Goal: Ask a question: Seek information or help from site administrators or community

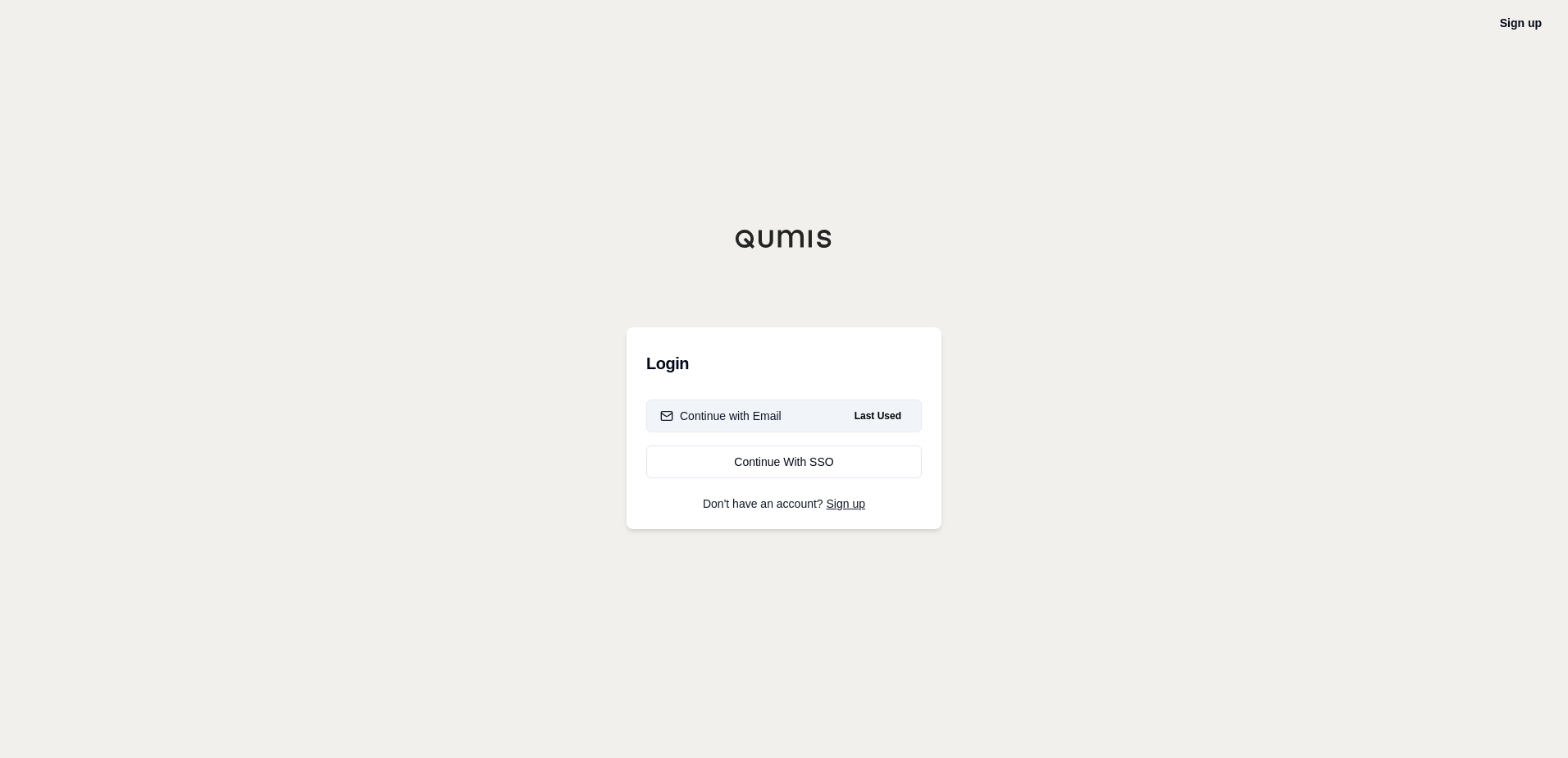
click at [803, 412] on button "Continue with Email Last Used" at bounding box center [784, 416] width 276 height 33
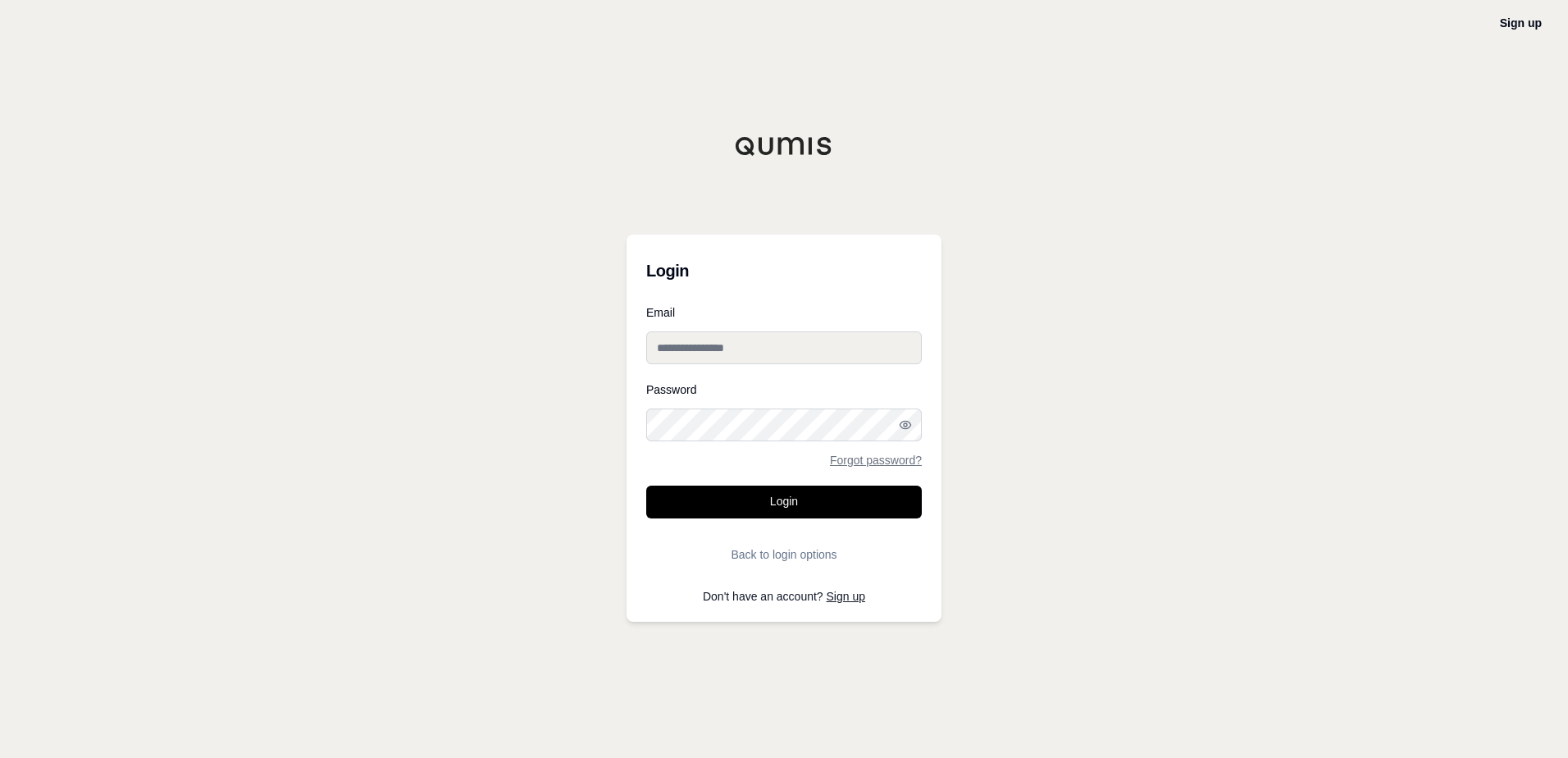
type input "**********"
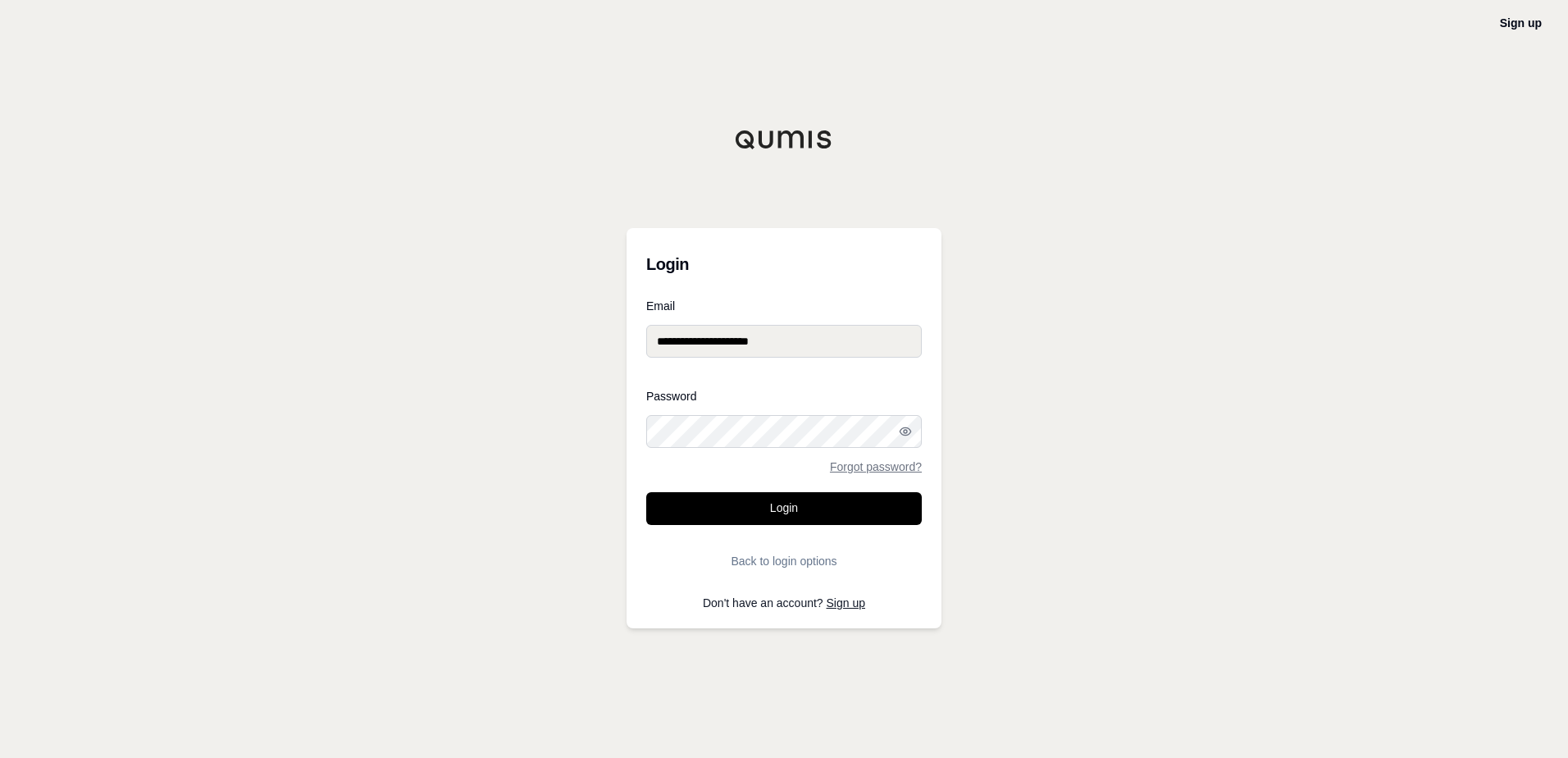
click at [806, 529] on form "**********" at bounding box center [784, 438] width 276 height 277
click at [806, 522] on button "Login" at bounding box center [784, 508] width 276 height 33
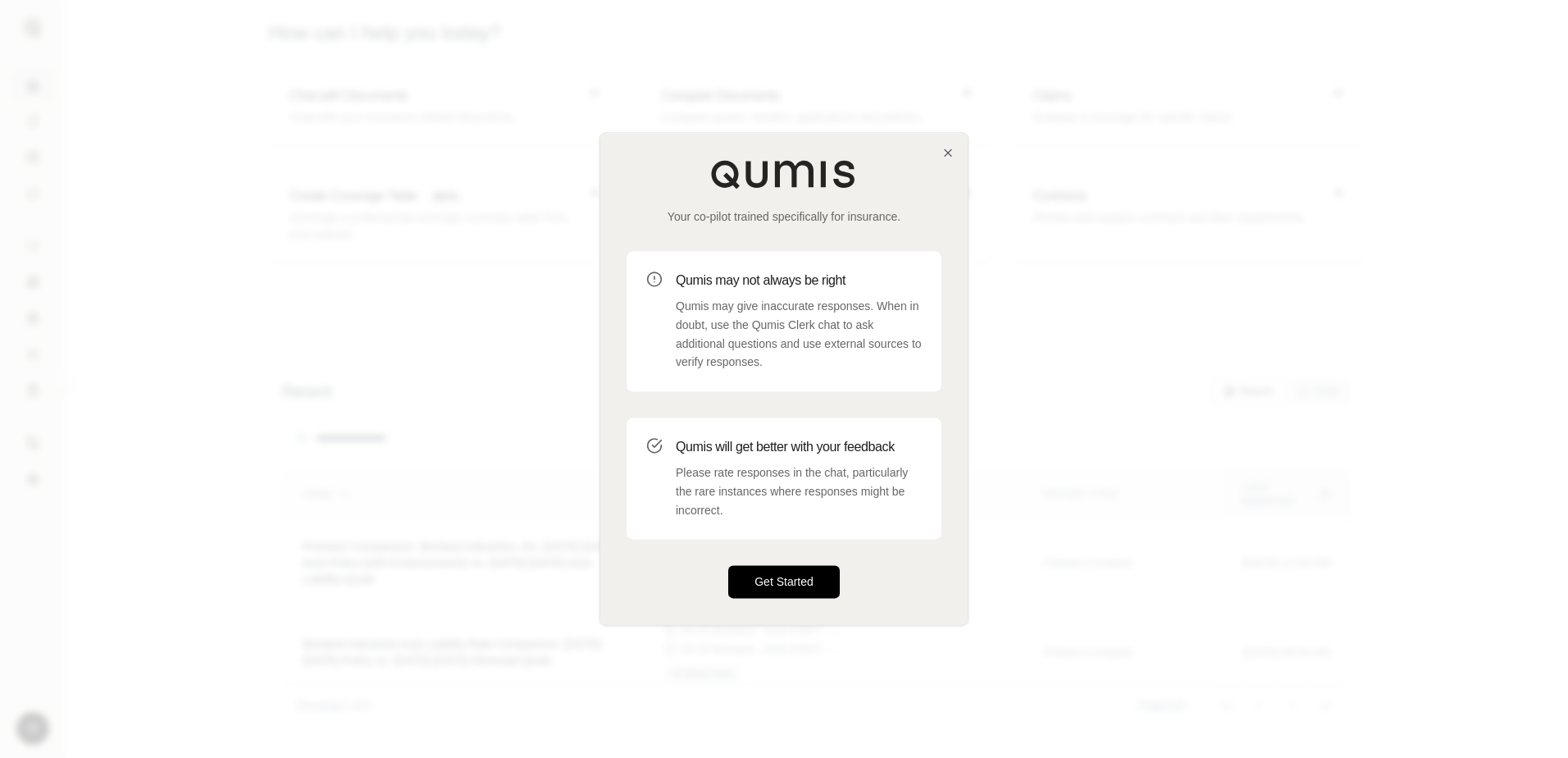
click at [789, 584] on button "Get Started" at bounding box center [783, 582] width 111 height 33
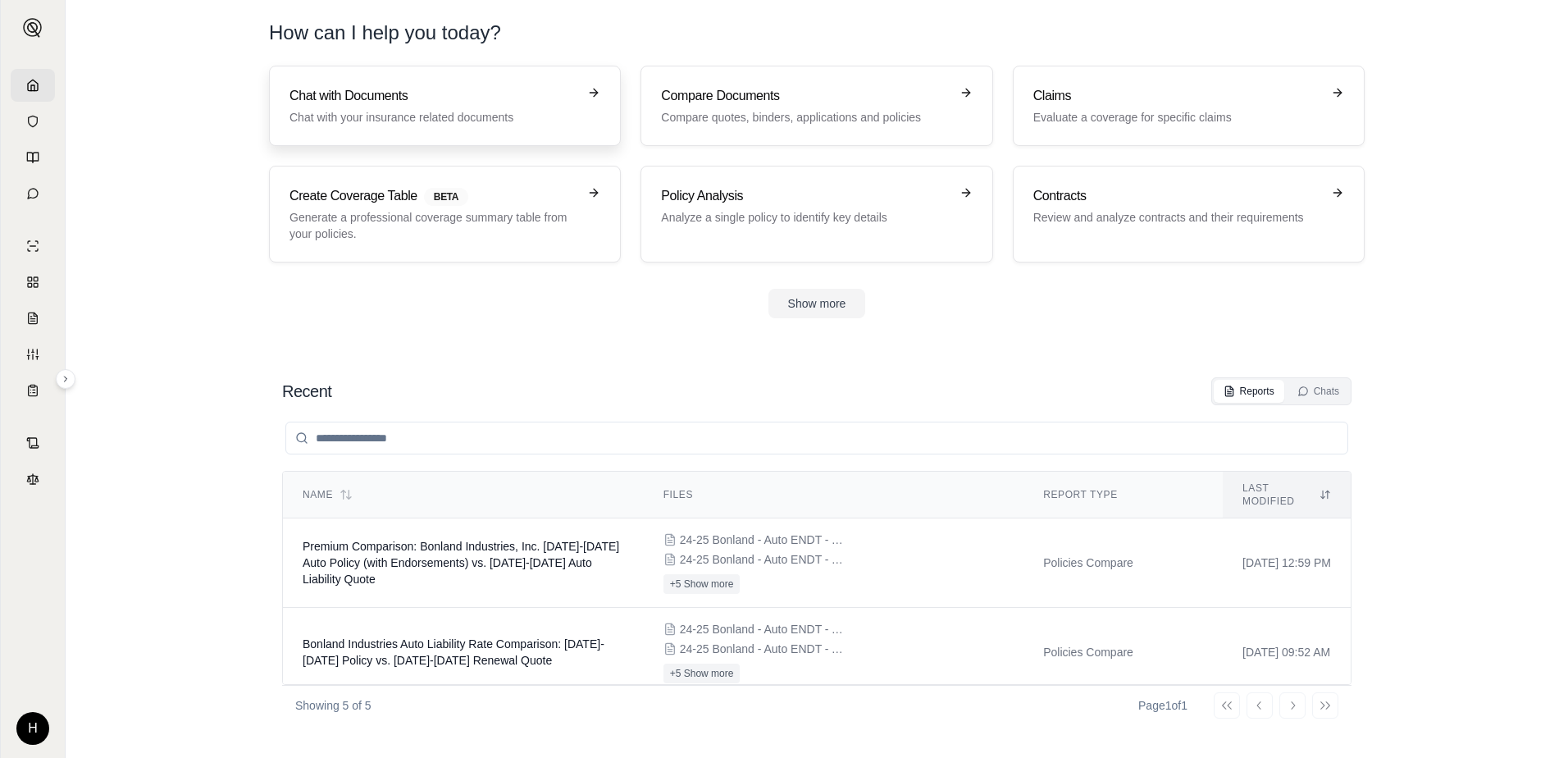
click at [570, 113] on p "Chat with your insurance related documents" at bounding box center [433, 117] width 288 height 16
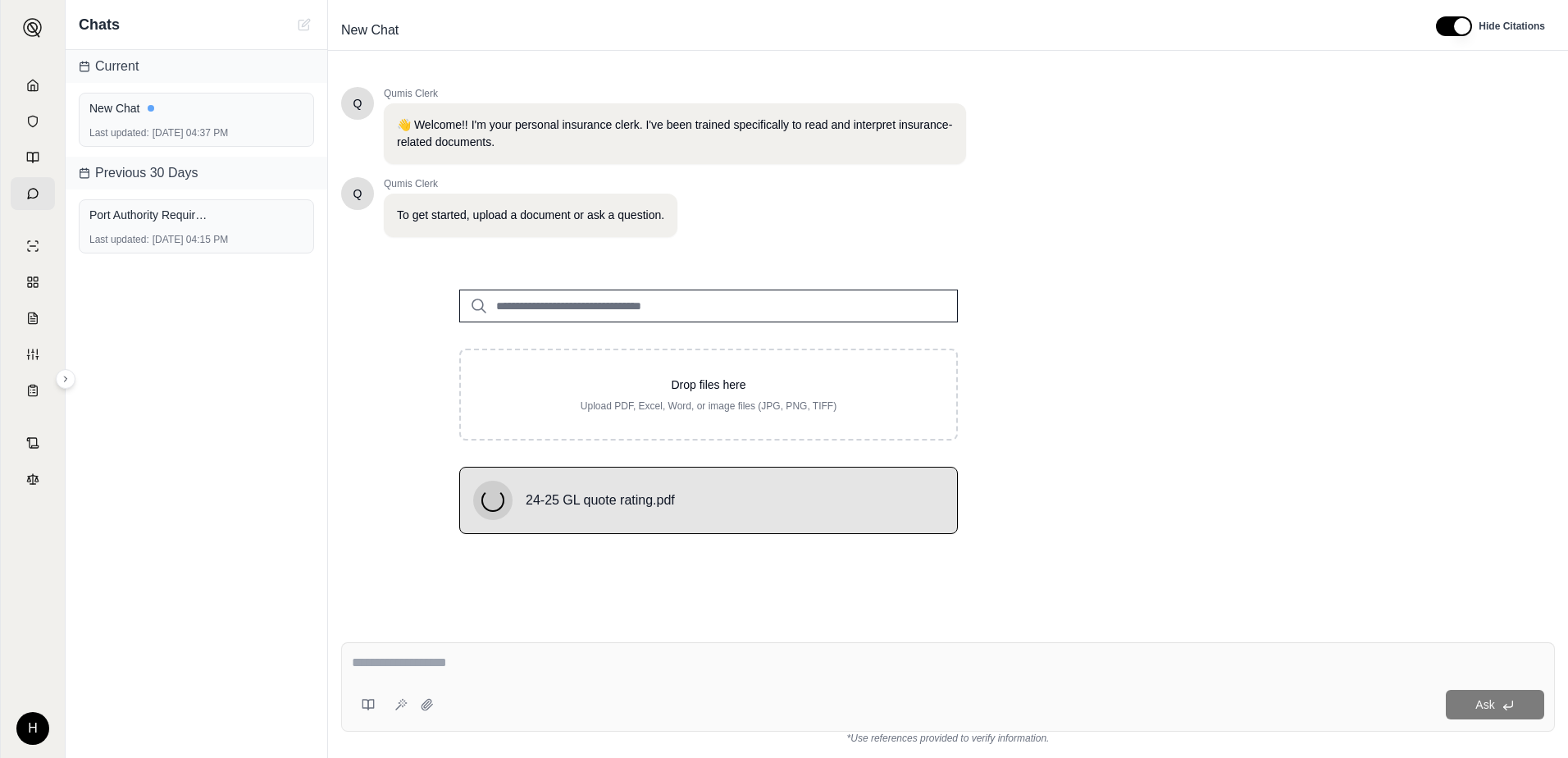
click at [907, 680] on div "Ask" at bounding box center [948, 687] width 1214 height 90
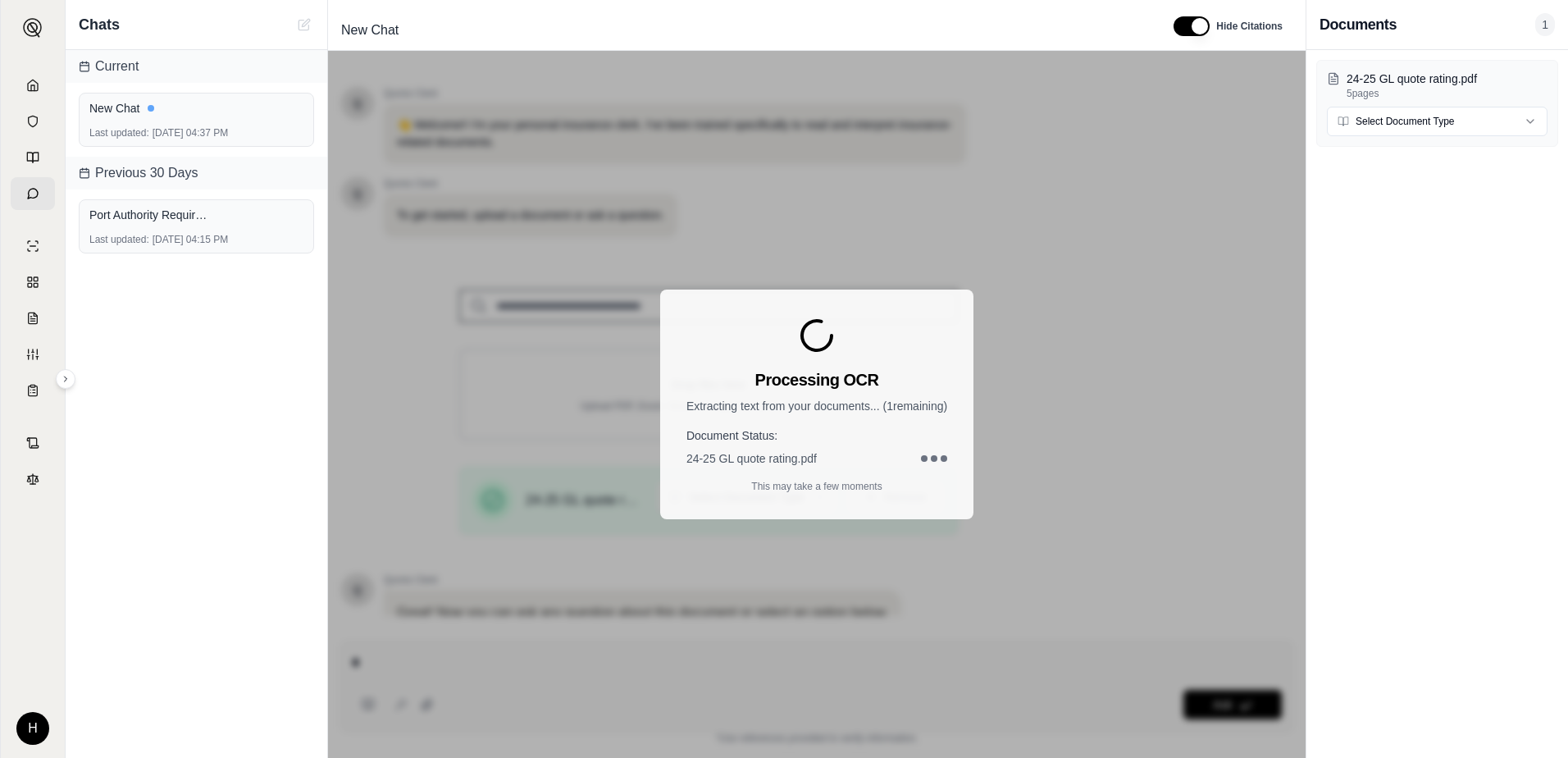
scroll to position [128, 0]
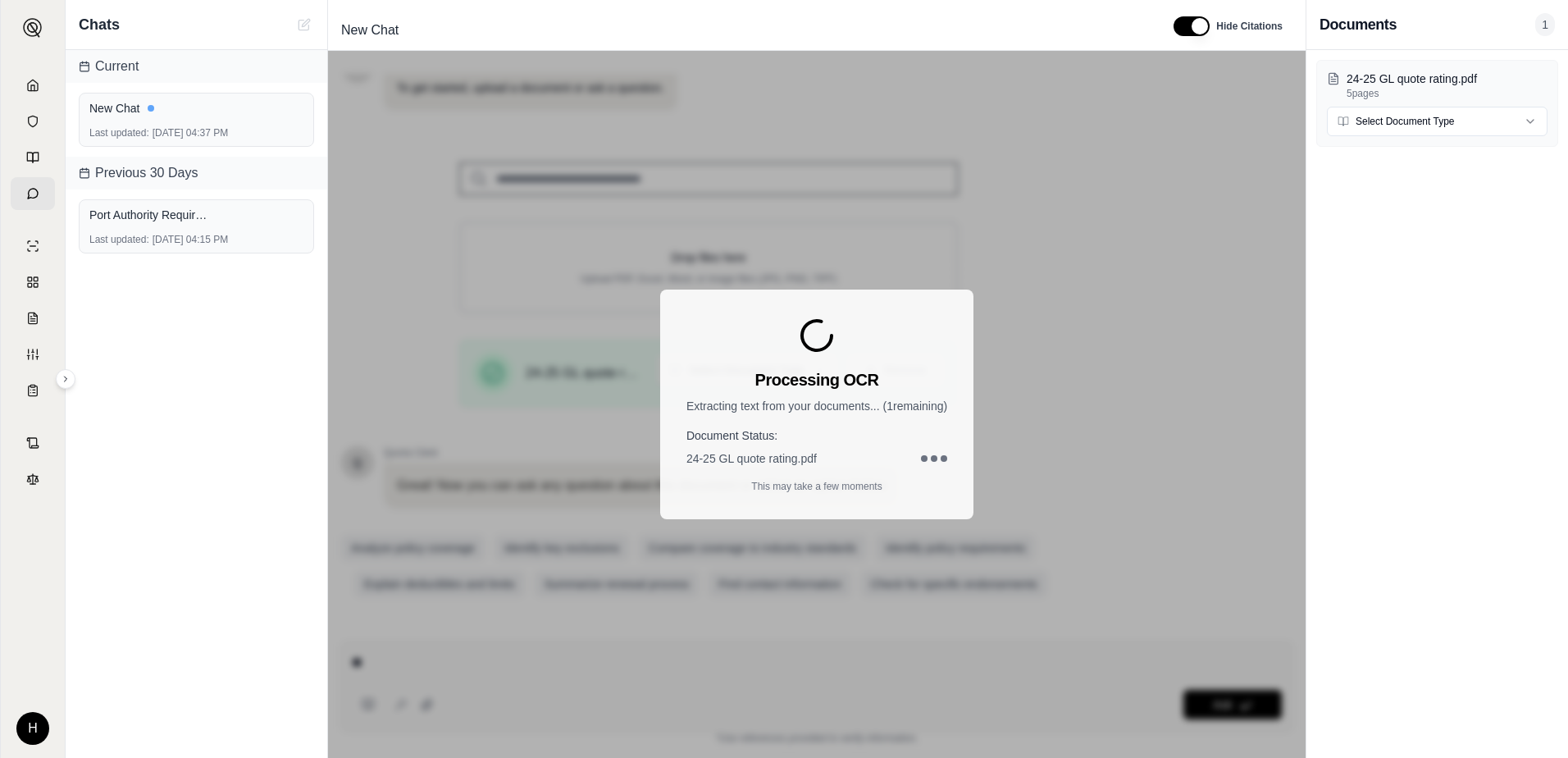
type textarea "***"
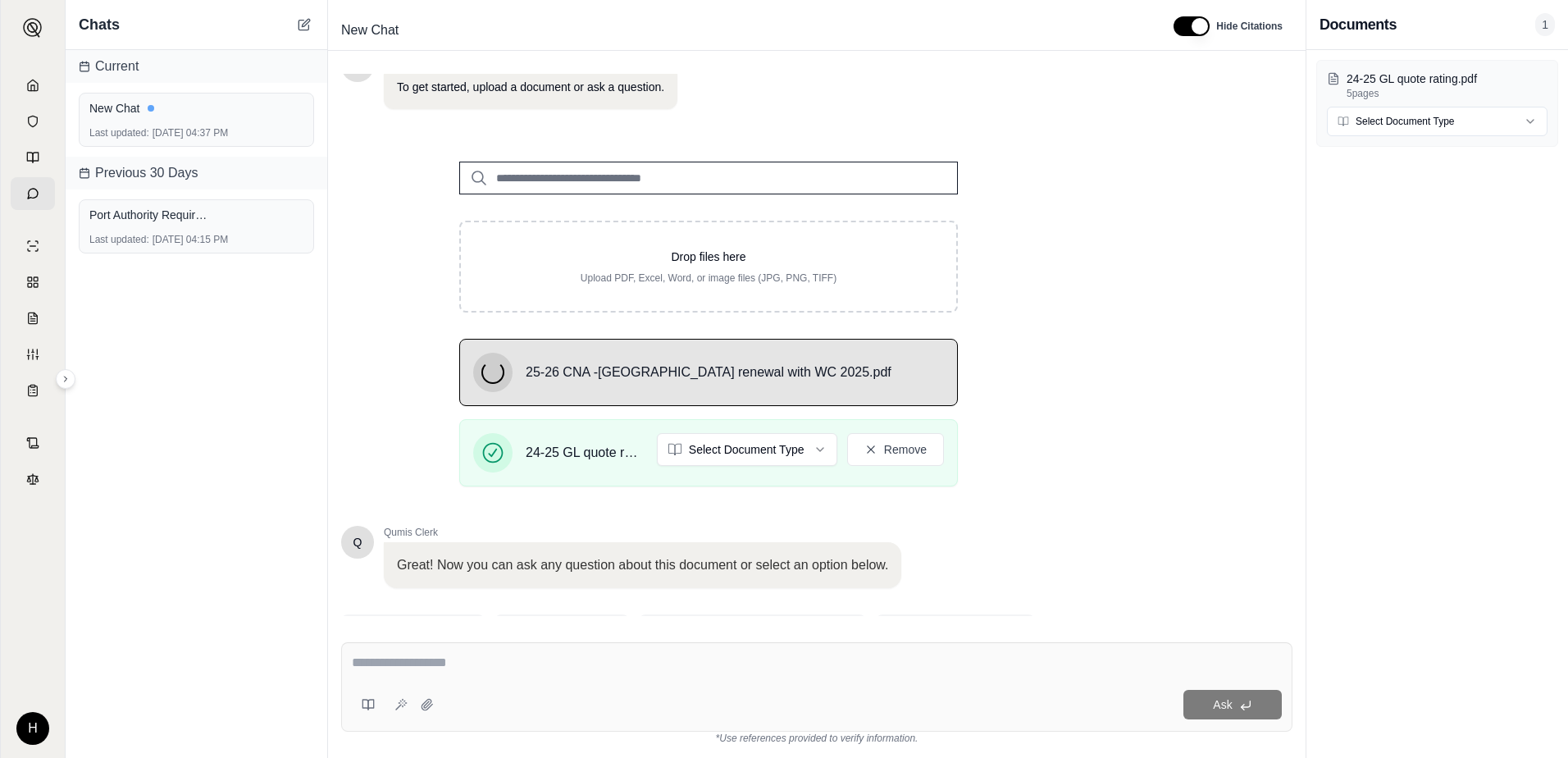
click at [482, 675] on div at bounding box center [817, 666] width 930 height 26
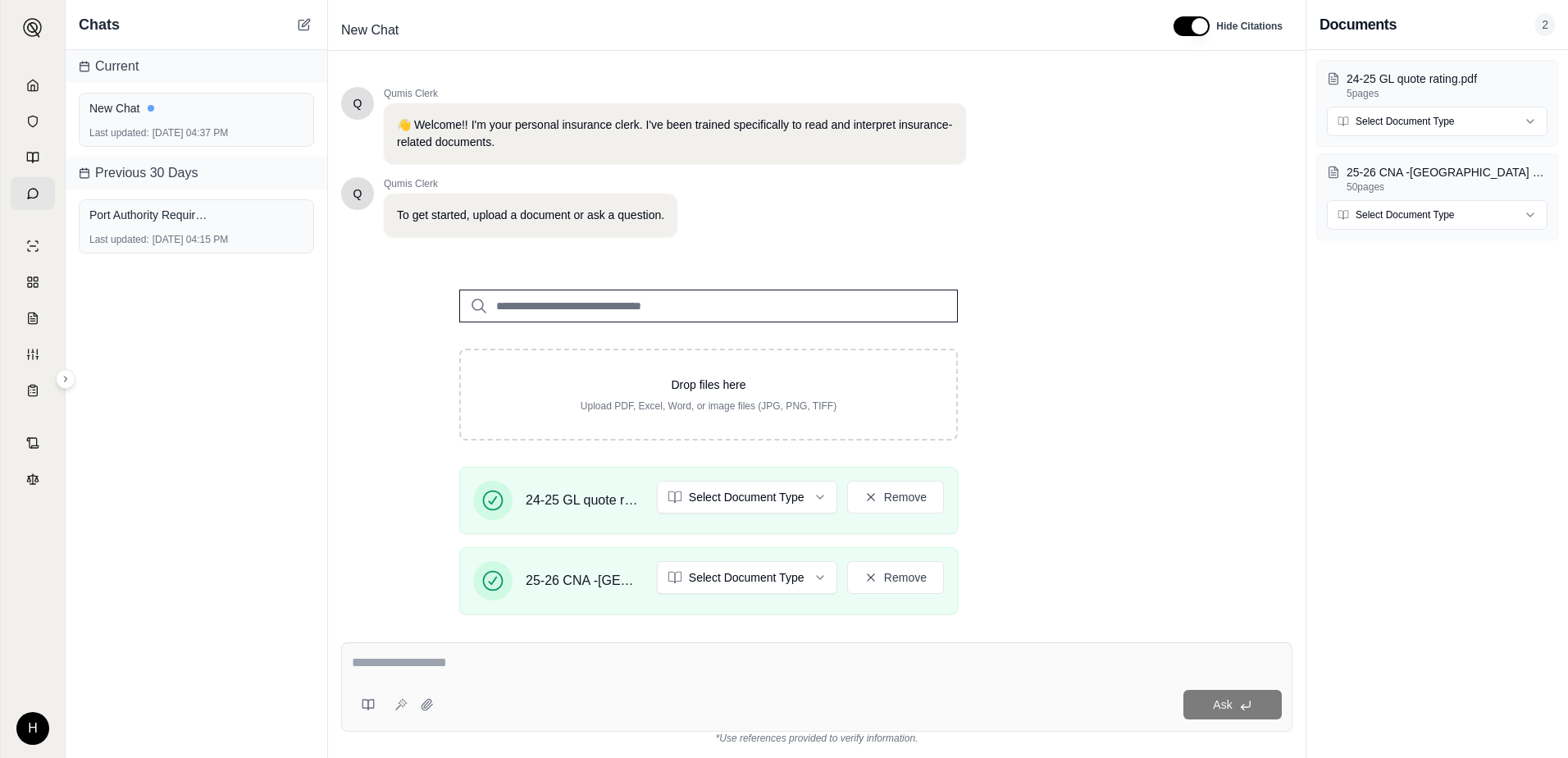
scroll to position [0, 0]
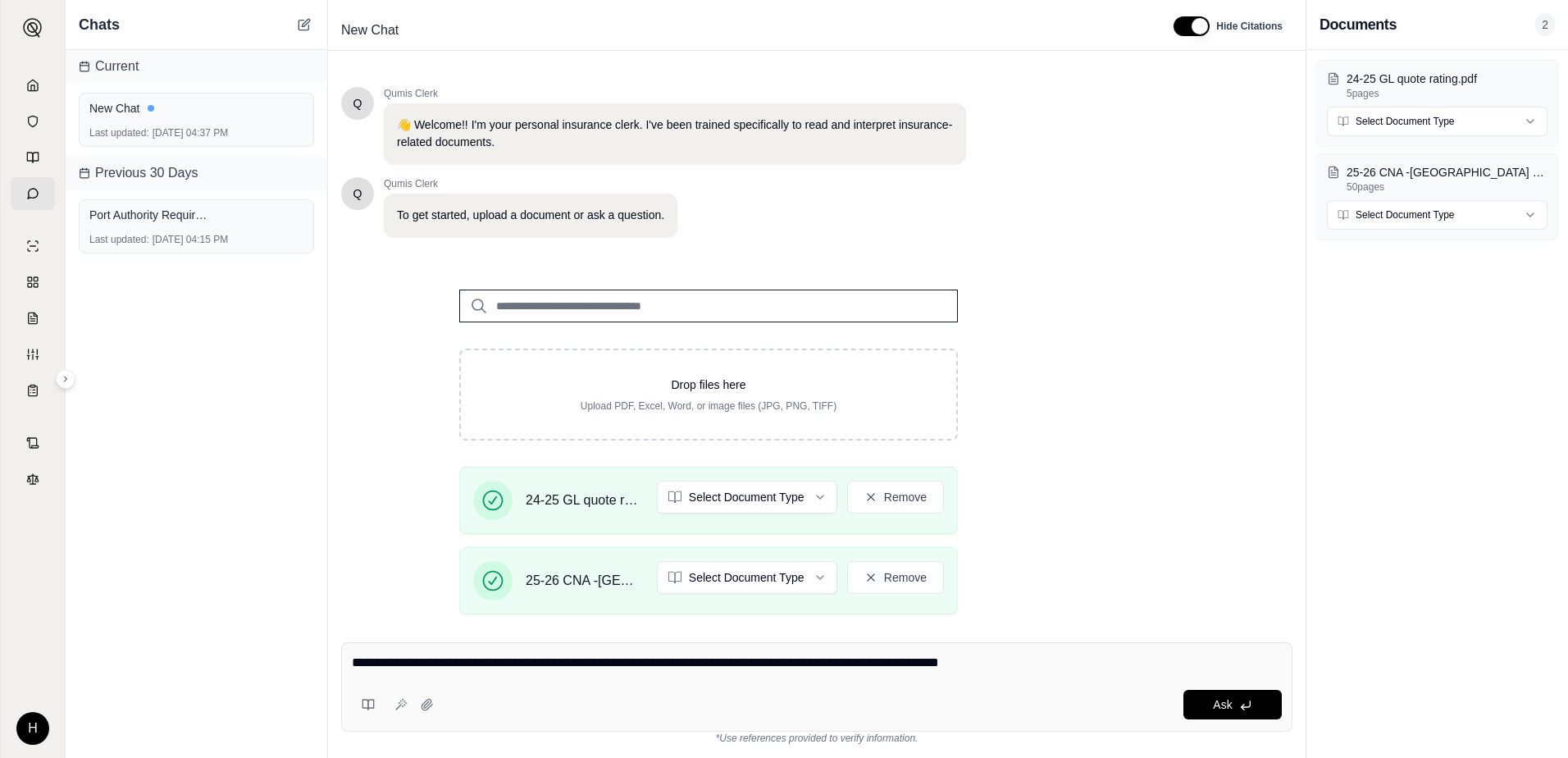
type textarea "**********"
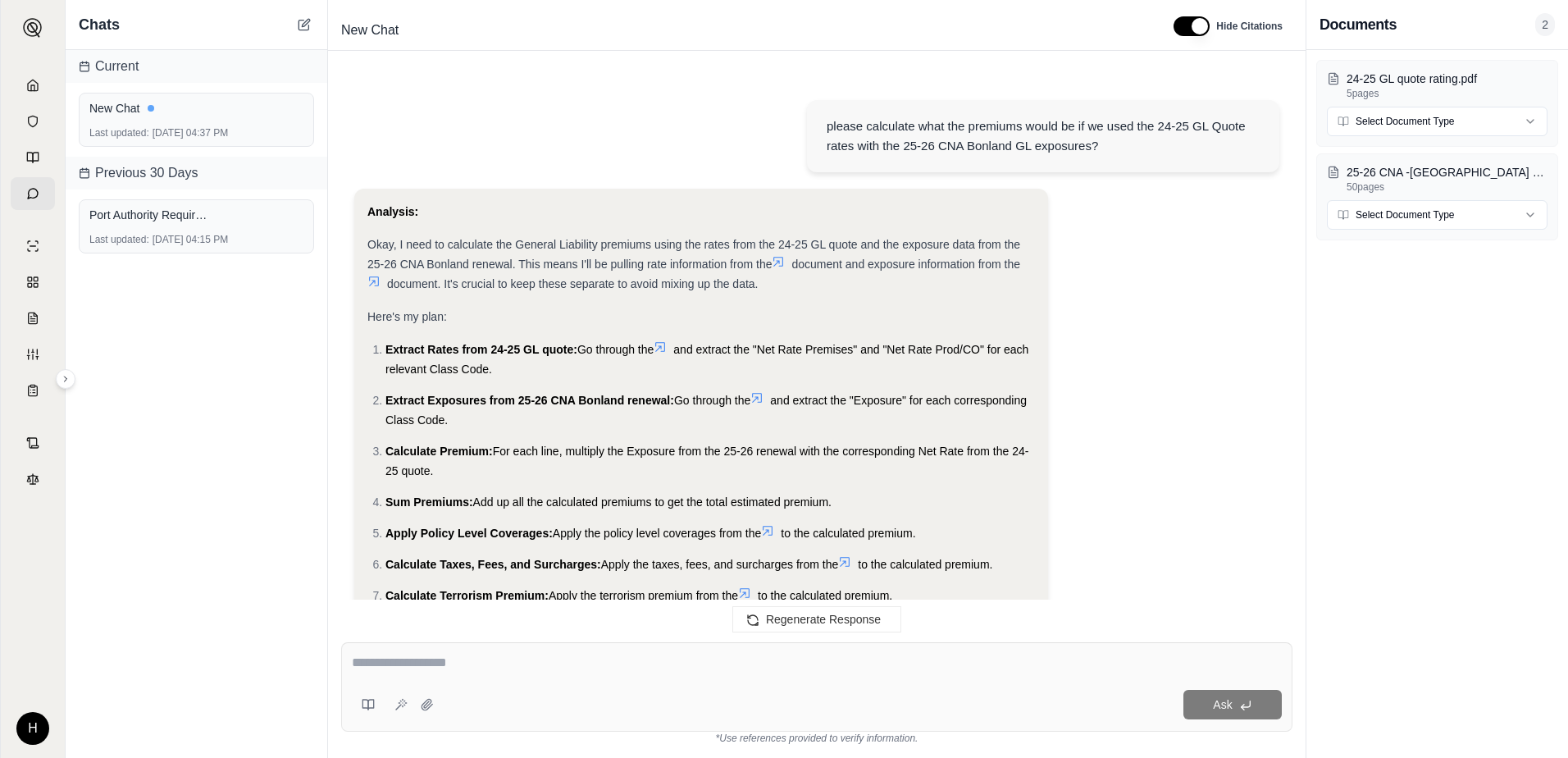
scroll to position [1873, 0]
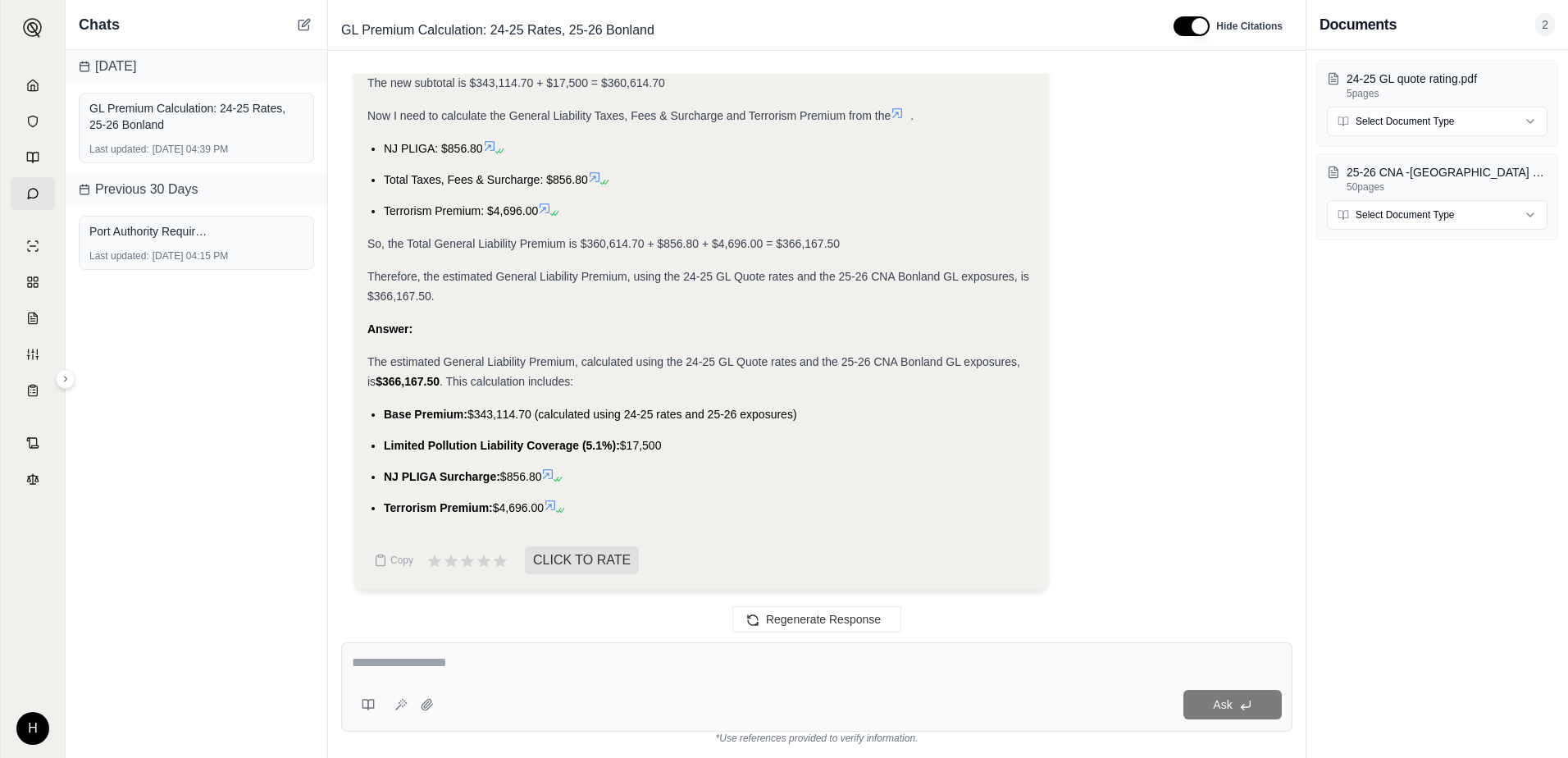
click at [414, 692] on div at bounding box center [395, 705] width 89 height 33
click at [401, 663] on textarea at bounding box center [817, 662] width 930 height 20
type textarea "**********"
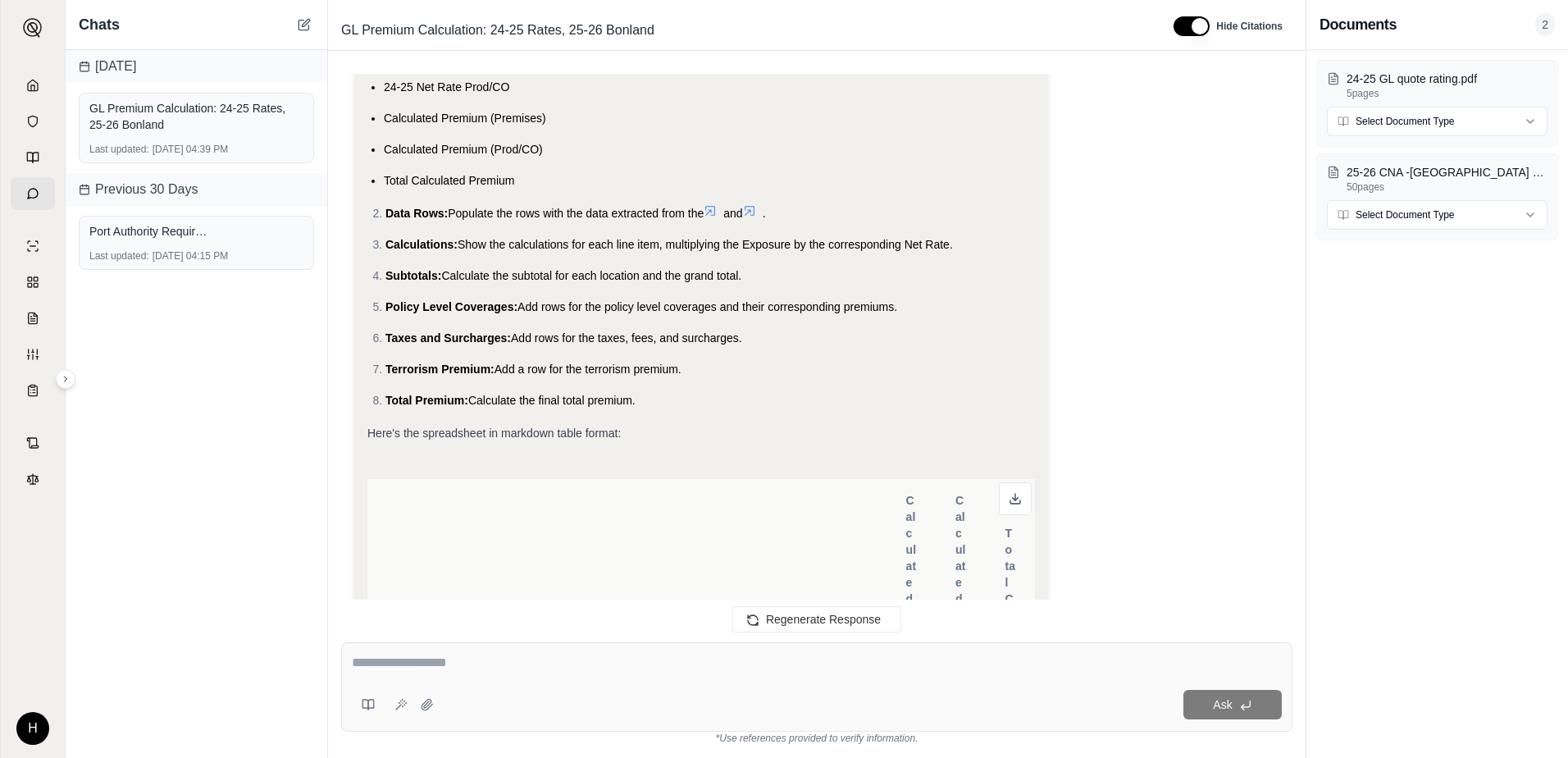
scroll to position [3022, 0]
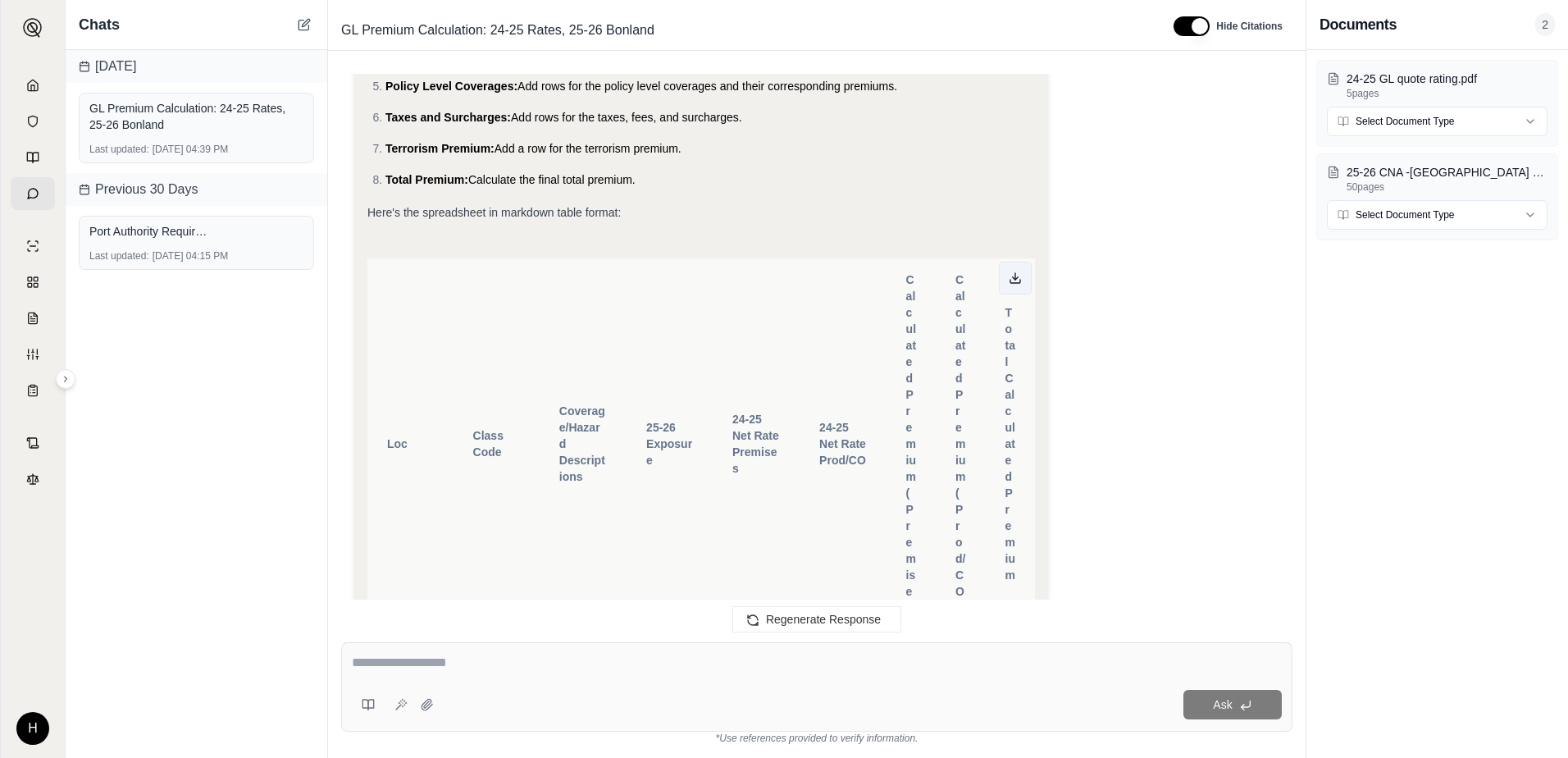
click at [1008, 285] on button at bounding box center [1016, 278] width 33 height 33
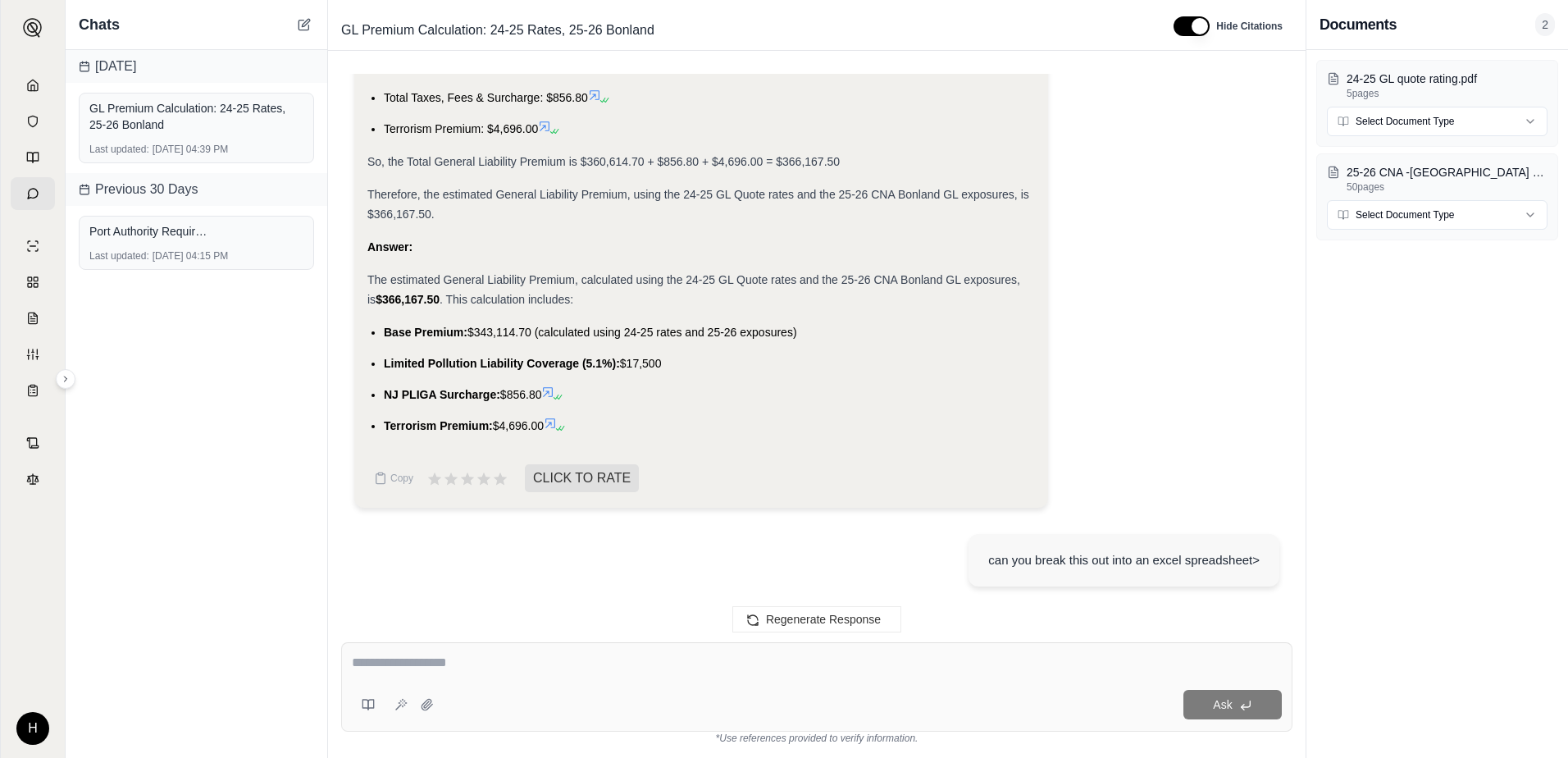
scroll to position [9910, 0]
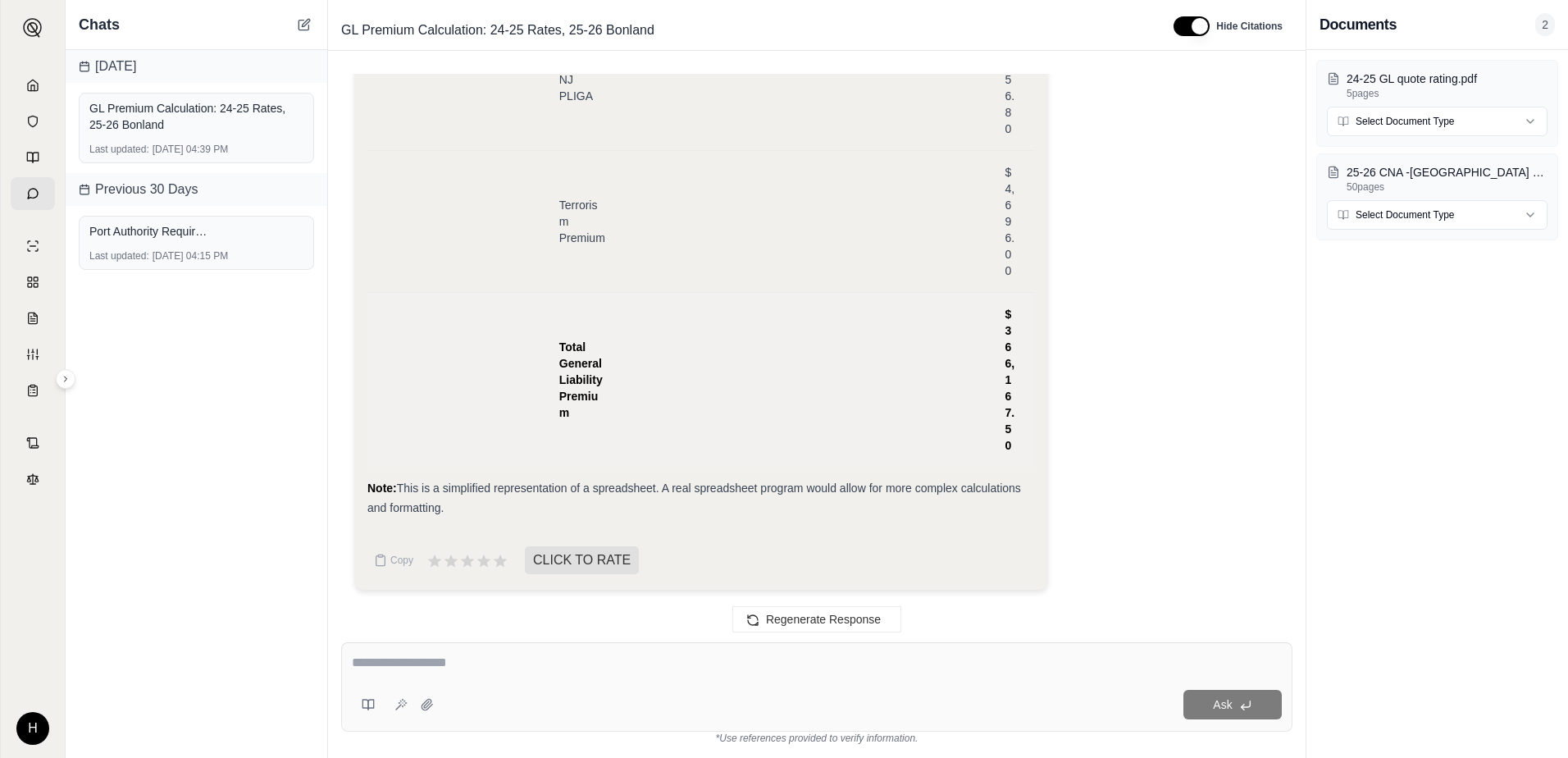
drag, startPoint x: 470, startPoint y: 332, endPoint x: 543, endPoint y: 331, distance: 73.0
click at [543, 331] on tr "Total General Liability Premium $366,167.50" at bounding box center [701, 379] width 668 height 175
drag, startPoint x: 383, startPoint y: 426, endPoint x: 482, endPoint y: 428, distance: 99.0
click at [482, 428] on tr "Total General Liability Premium $366,167.50" at bounding box center [701, 379] width 668 height 175
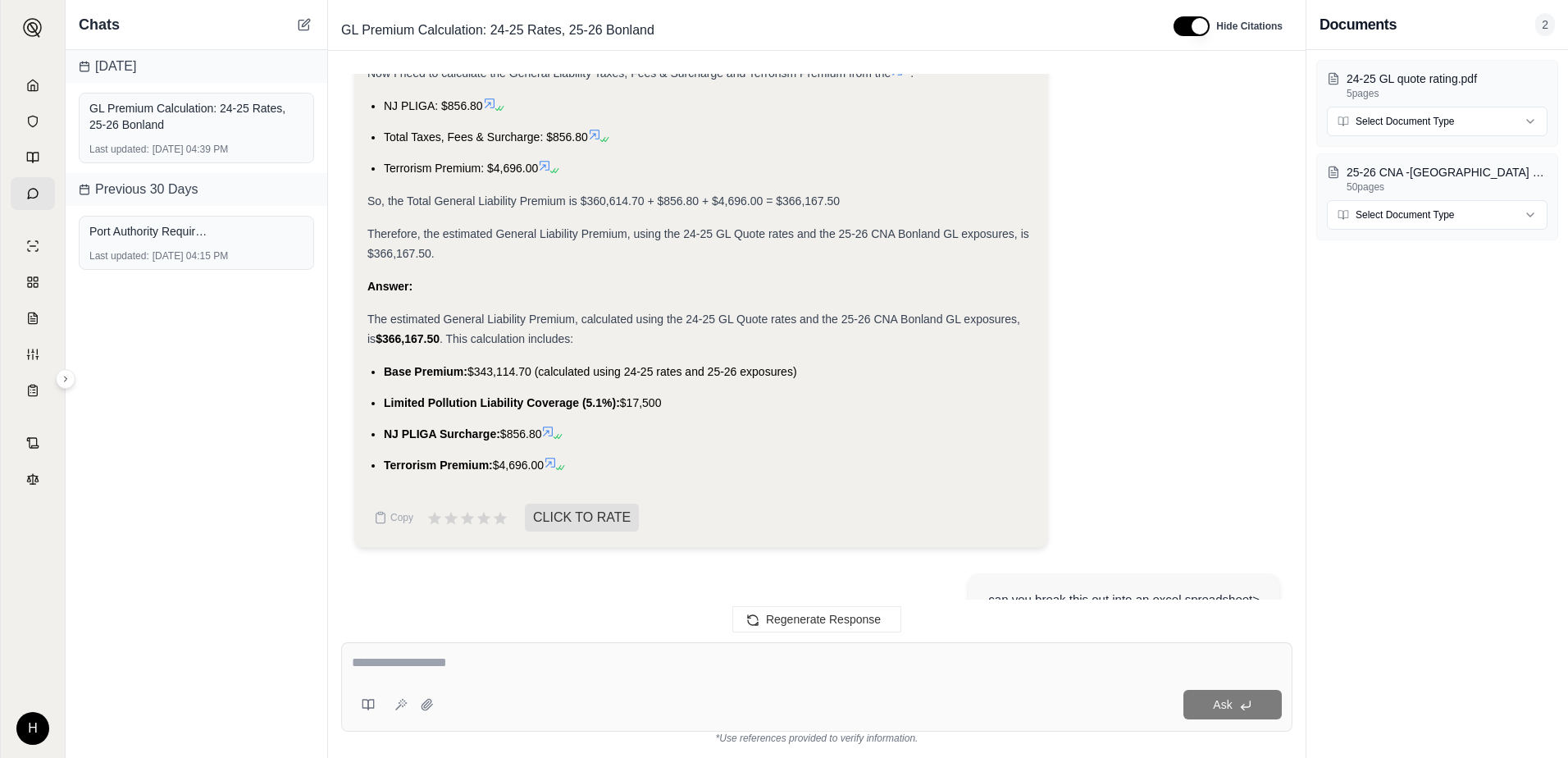
scroll to position [1956, 0]
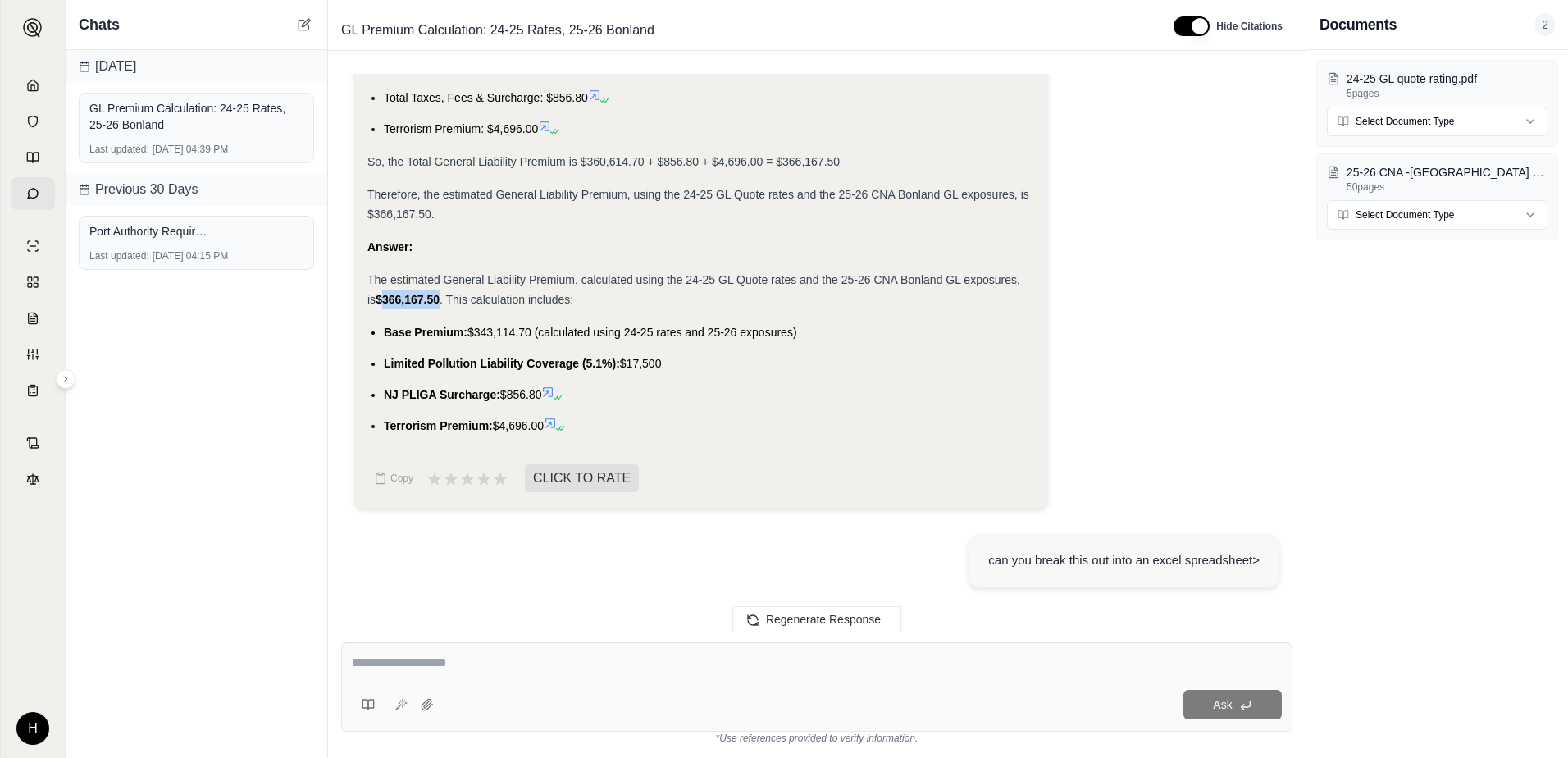
drag, startPoint x: 376, startPoint y: 303, endPoint x: 432, endPoint y: 302, distance: 56.0
click at [432, 302] on div "The estimated General Liability Premium, calculated using the 24-25 GL Quote ra…" at bounding box center [701, 289] width 668 height 40
